Goal: Navigation & Orientation: Find specific page/section

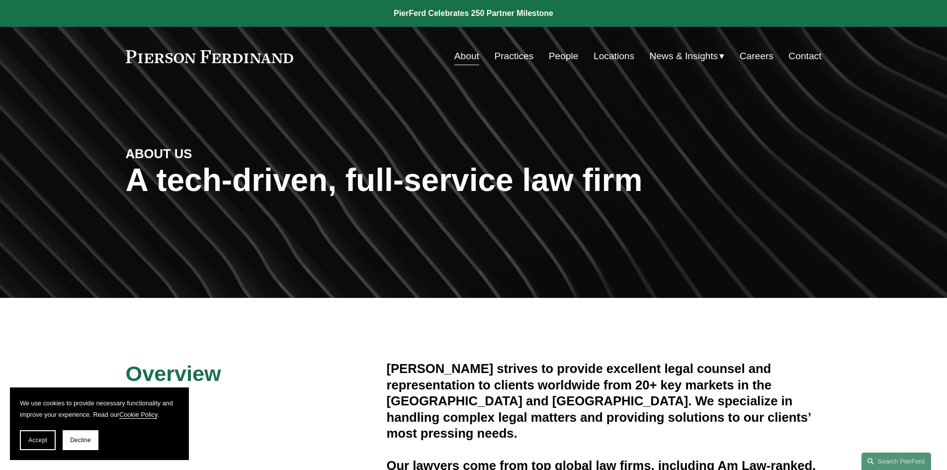
click at [560, 52] on link "People" at bounding box center [564, 56] width 30 height 19
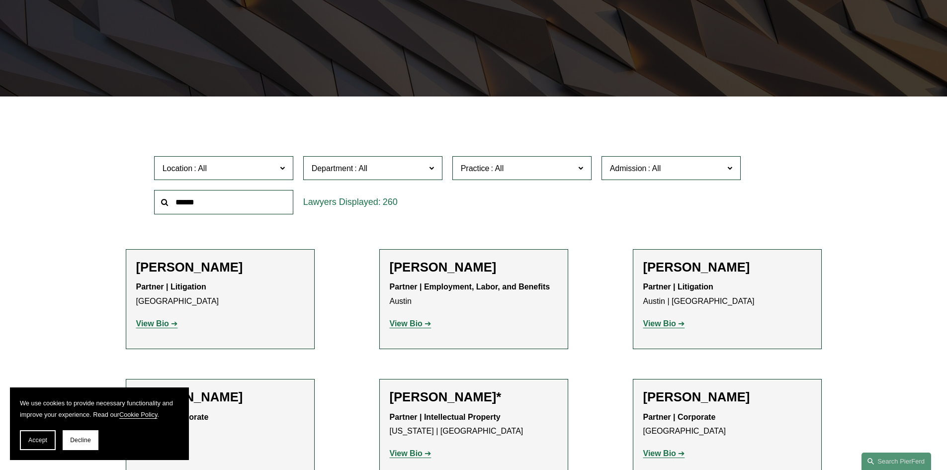
scroll to position [199, 0]
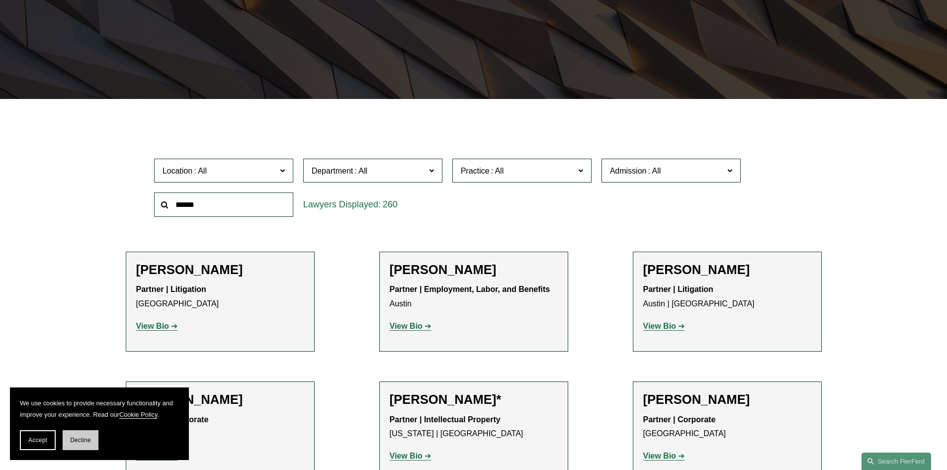
click at [87, 435] on button "Decline" at bounding box center [81, 440] width 36 height 20
